Goal: Task Accomplishment & Management: Manage account settings

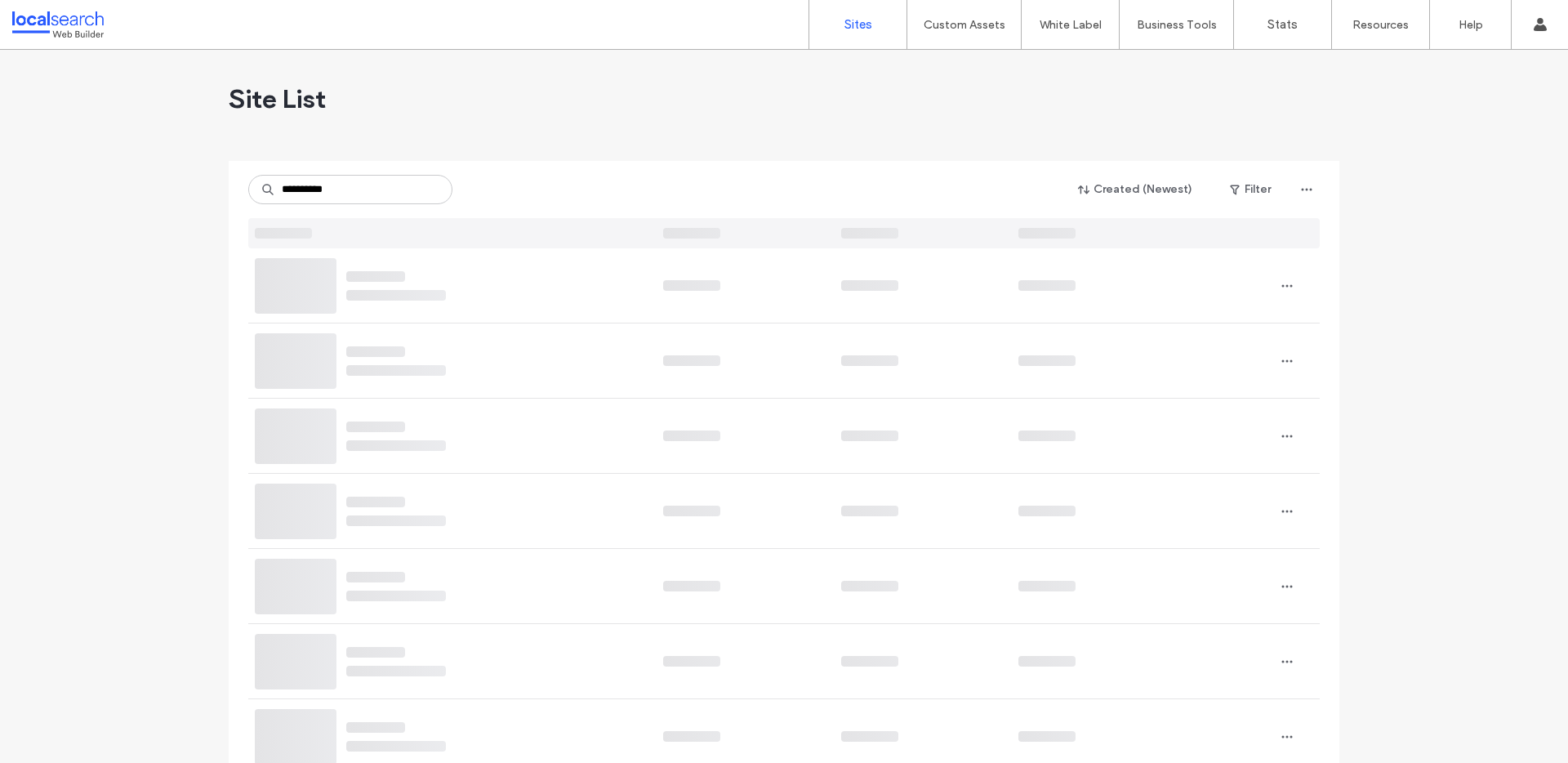
type input "**********"
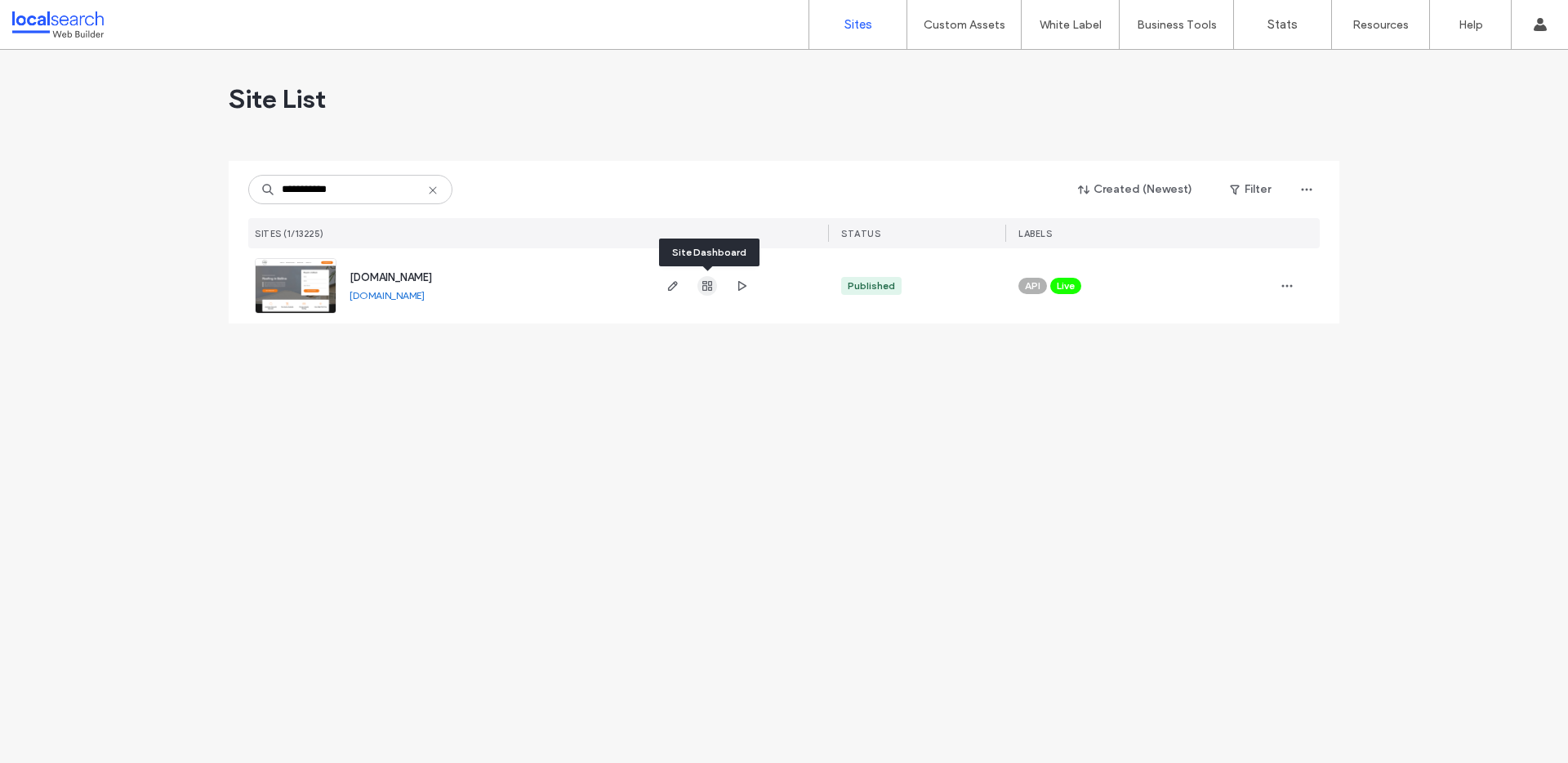
click at [703, 287] on icon "button" at bounding box center [707, 286] width 13 height 13
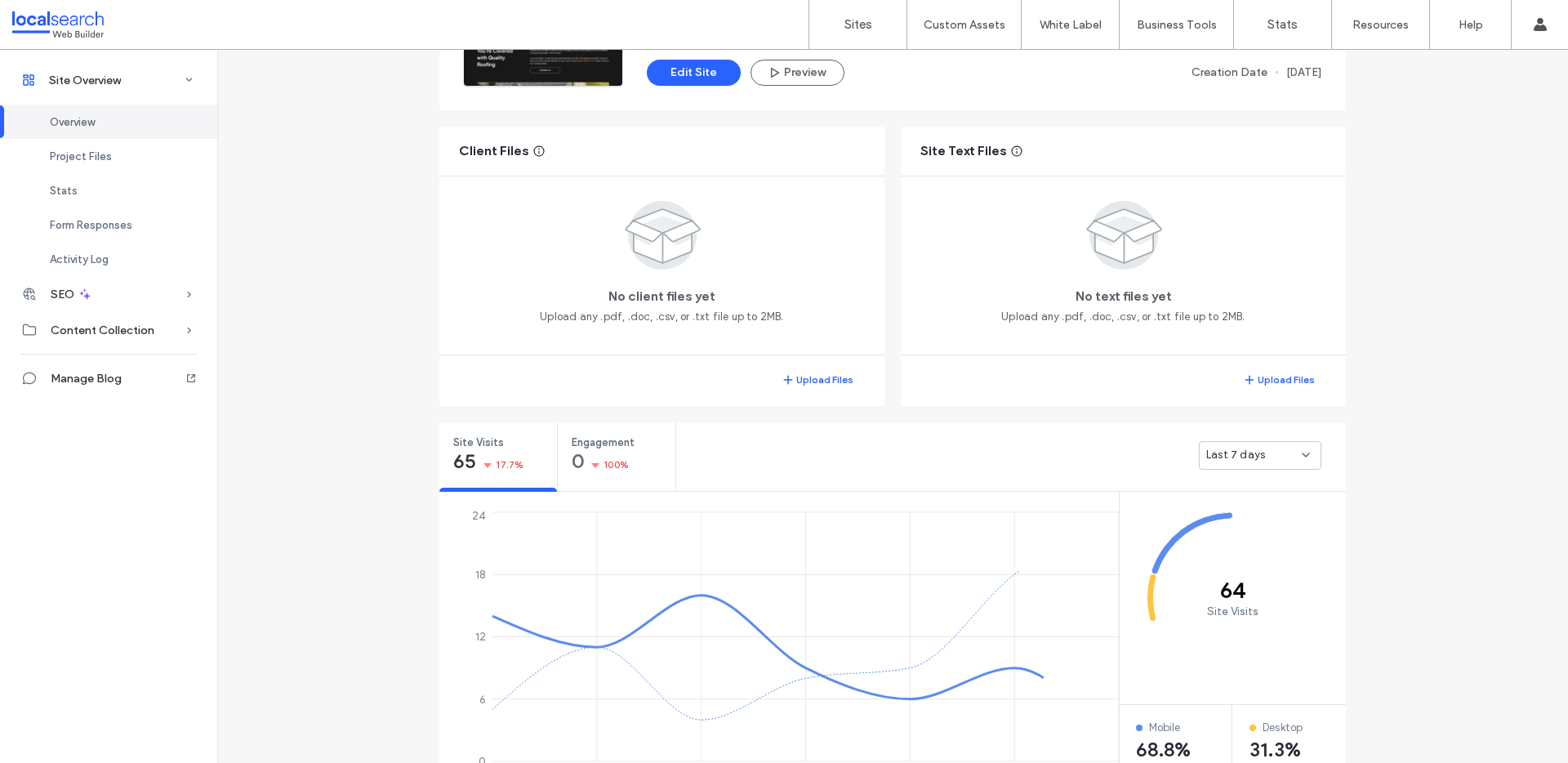
scroll to position [407, 0]
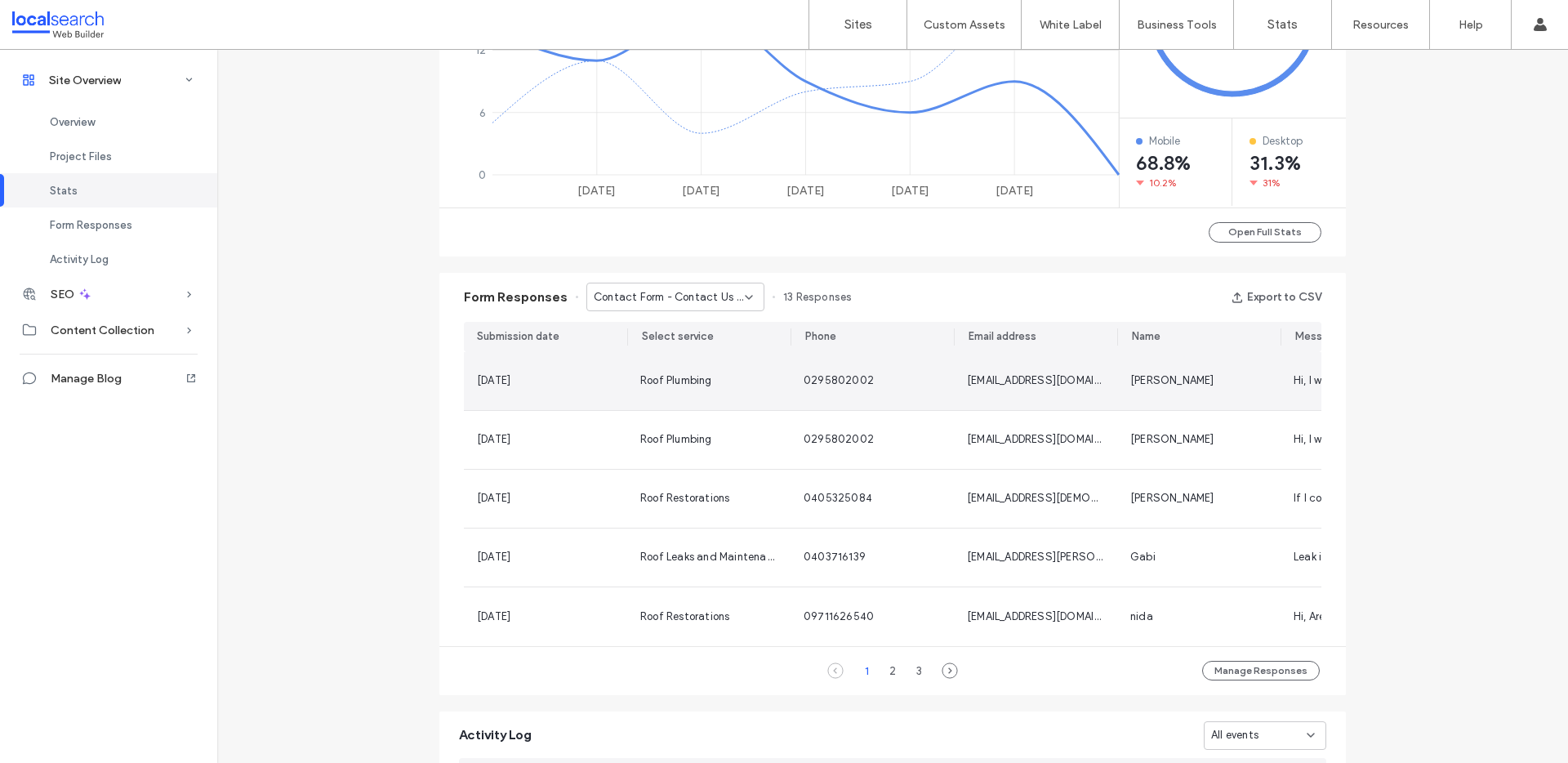
scroll to position [985, 0]
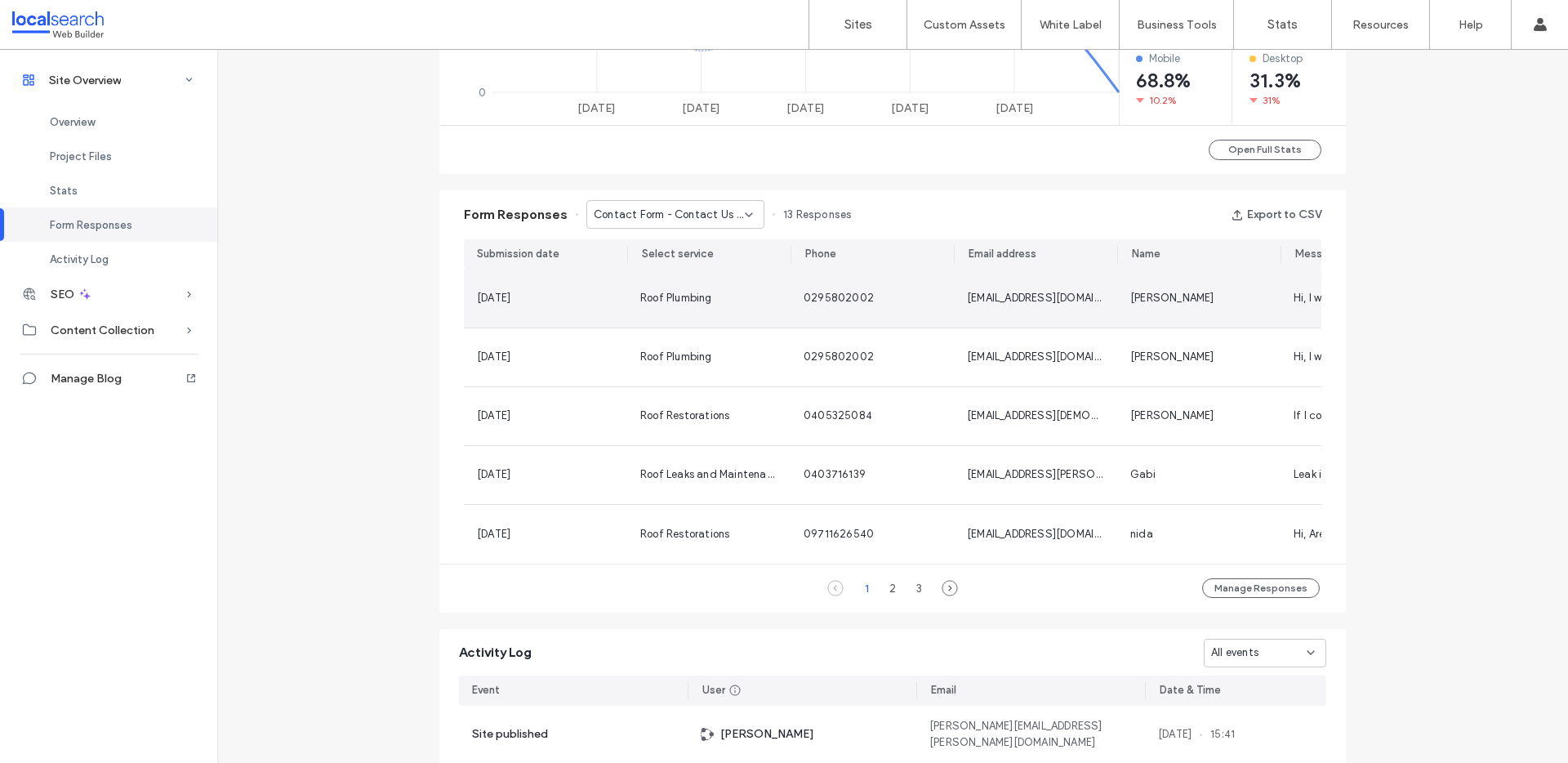
scroll to position [903, 0]
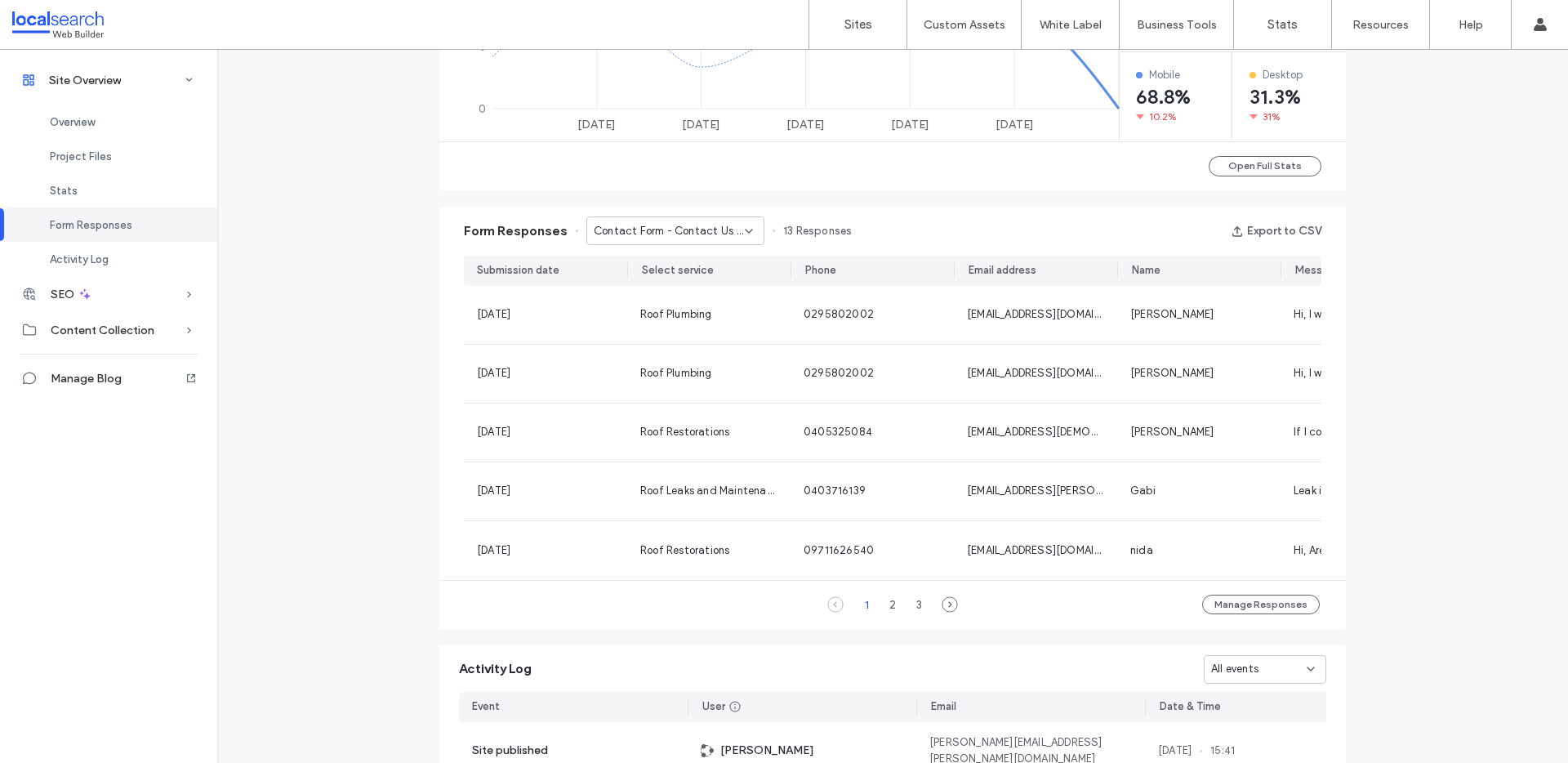
click at [1415, 243] on div "Site Overview [DOMAIN_NAME] Site ID: 20e4bf2c [URL][DOMAIN_NAME] Published [DAT…" at bounding box center [893, 127] width 1351 height 1962
click at [687, 228] on span "Contact Form - Contact Us page" at bounding box center [670, 231] width 151 height 16
click at [864, 200] on div "Form Responses Contact Form - Contact Us page 13 Responses Export to CSV Submis…" at bounding box center [893, 418] width 923 height 439
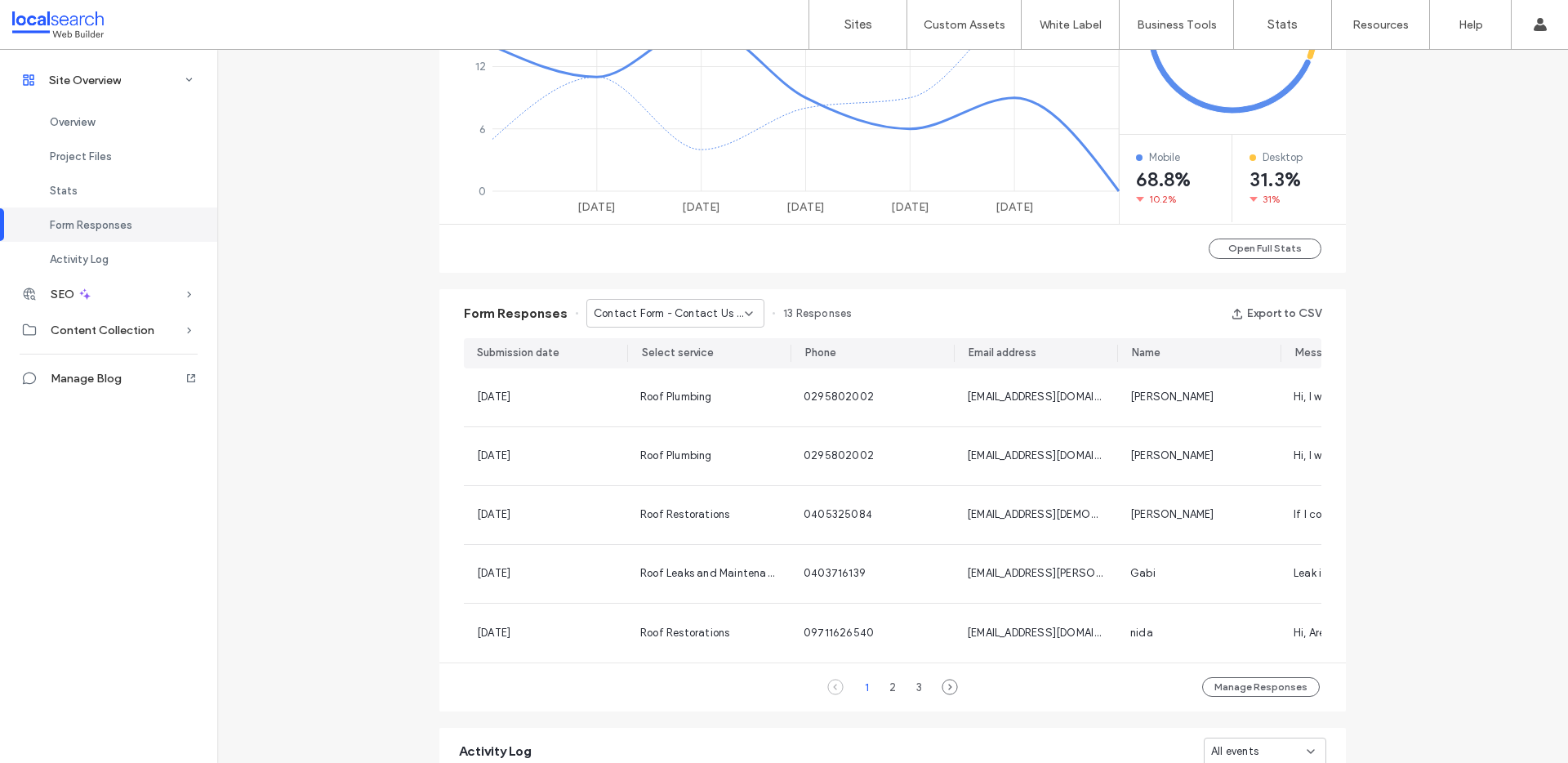
scroll to position [819, 0]
click at [1272, 305] on button "Export to CSV" at bounding box center [1277, 314] width 91 height 26
click at [713, 316] on span "Contact Form - Contact Us page" at bounding box center [670, 315] width 151 height 16
click at [697, 369] on span "Contact Form - Home page" at bounding box center [655, 371] width 138 height 16
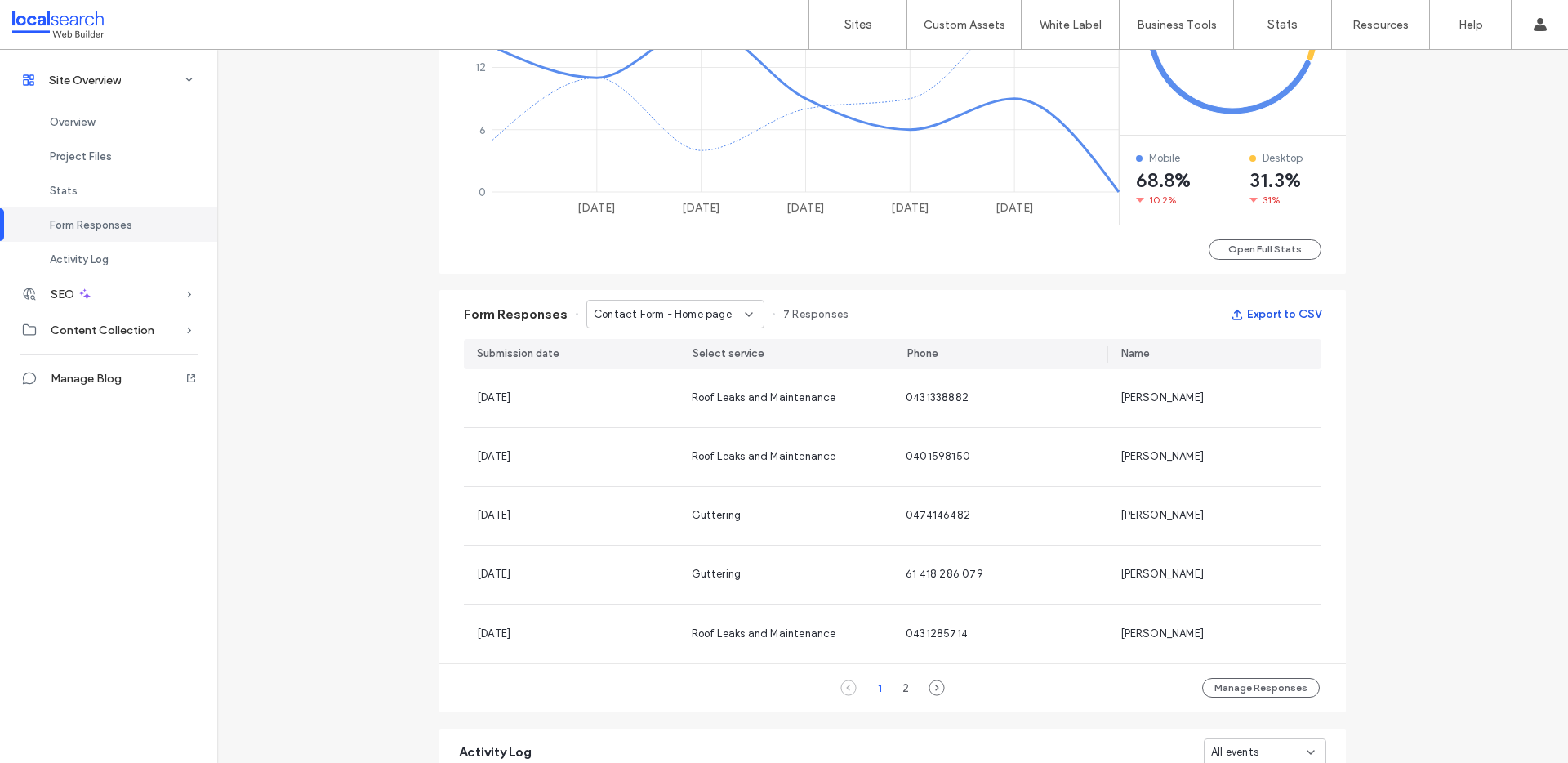
click at [1264, 318] on button "Export to CSV" at bounding box center [1277, 314] width 91 height 26
click at [638, 307] on span "Contact Form - Home page" at bounding box center [663, 315] width 138 height 16
click at [669, 347] on span "Contact Form - Contact Us page" at bounding box center [664, 343] width 157 height 16
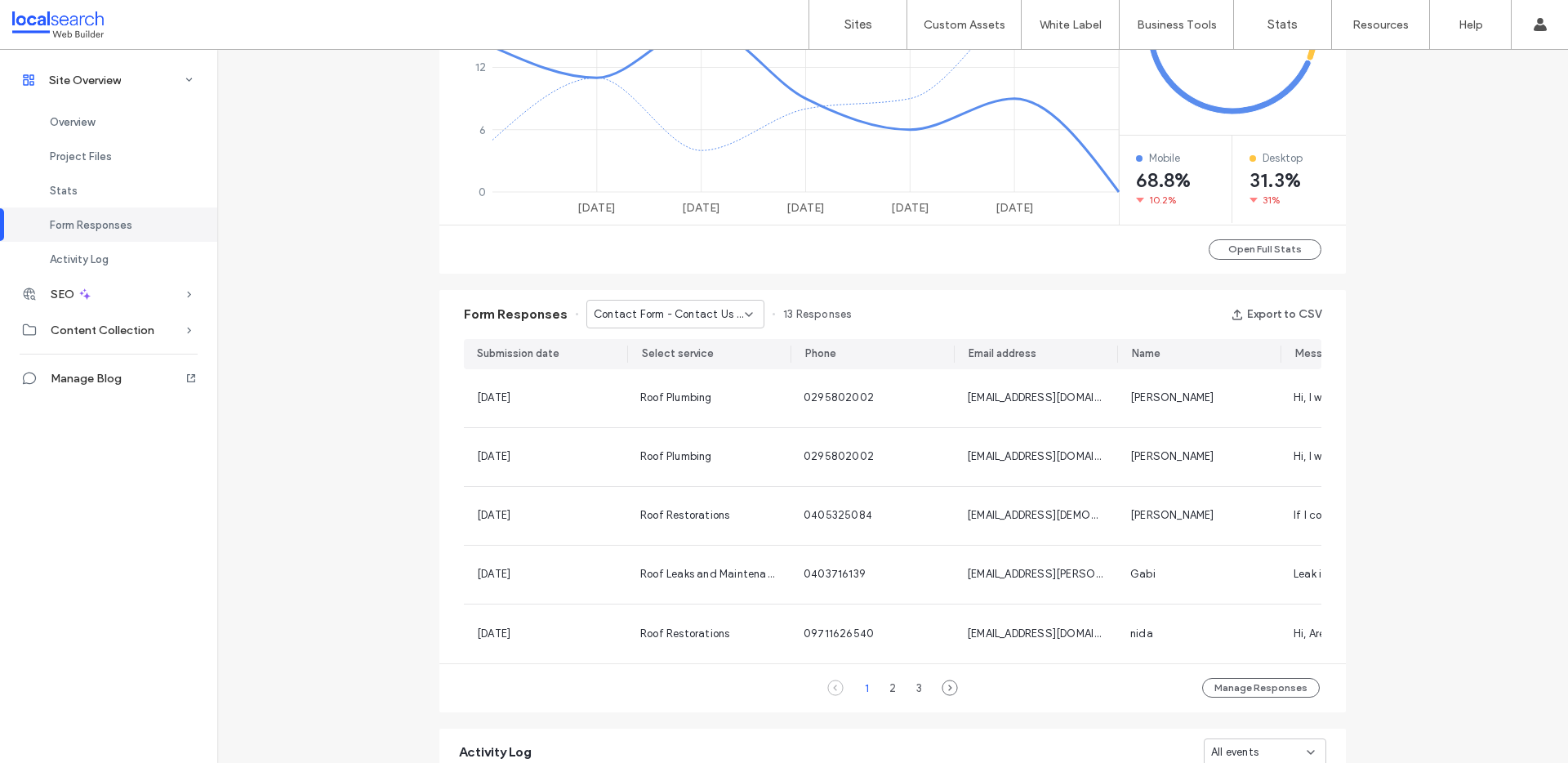
click at [712, 300] on div "Contact Form - Contact Us page" at bounding box center [675, 313] width 178 height 28
